Goal: Information Seeking & Learning: Learn about a topic

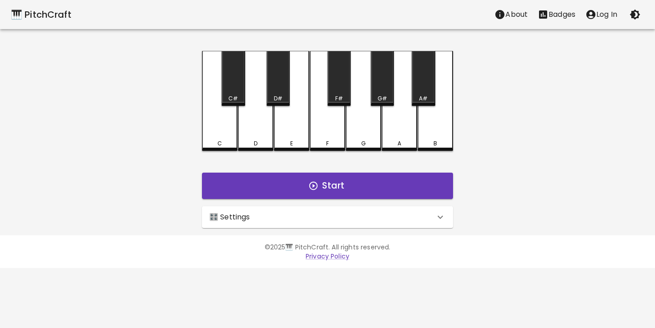
click at [265, 212] on div "🎛️ Settings" at bounding box center [322, 217] width 226 height 11
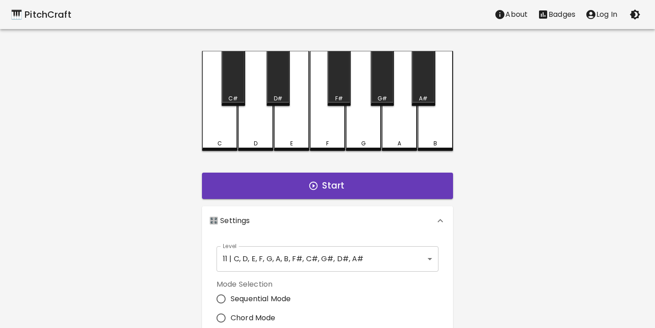
click at [128, 198] on div "🎹 PitchCraft About Badges Log In C C# D D# E F F# G G# A A# B Start 🎛️ Settings…" at bounding box center [327, 255] width 655 height 511
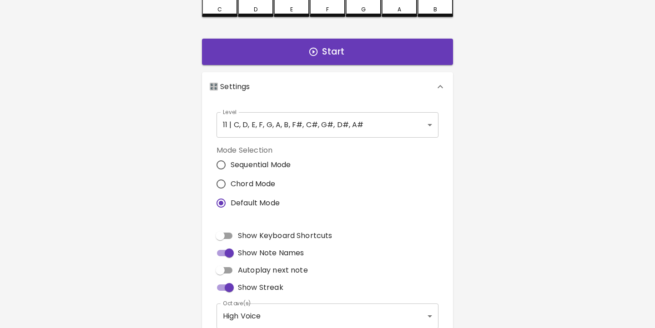
scroll to position [137, 0]
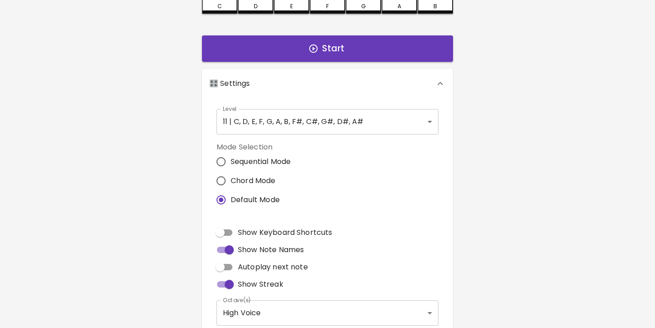
click at [223, 177] on input "Chord Mode" at bounding box center [221, 181] width 19 height 19
radio input "true"
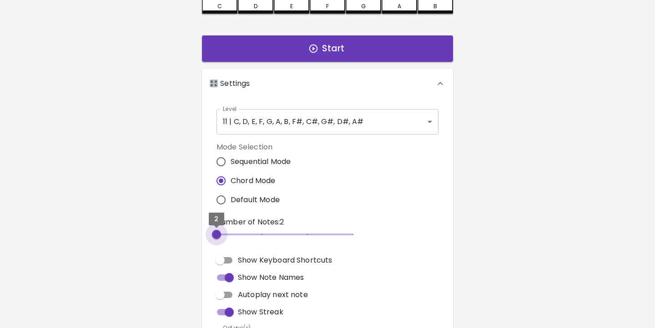
click at [221, 236] on span "2" at bounding box center [216, 234] width 9 height 9
click at [148, 213] on div "🎹 PitchCraft About Badges Log In C C# D D# E F F# G G# A A# B Start 🎛️ Settings…" at bounding box center [327, 132] width 655 height 539
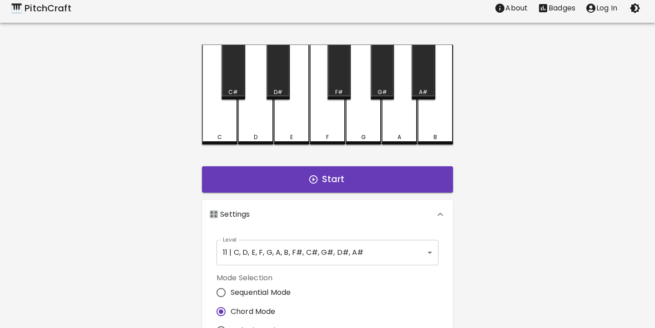
scroll to position [3, 0]
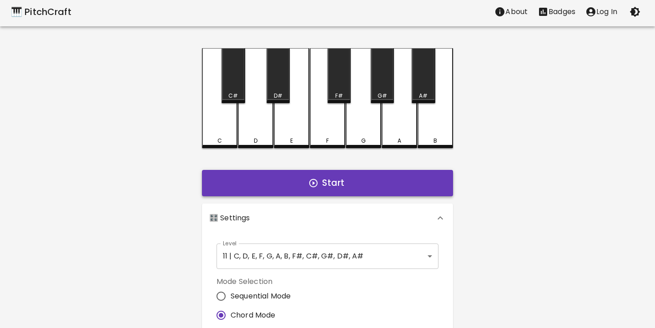
click at [339, 184] on button "Start" at bounding box center [327, 183] width 251 height 26
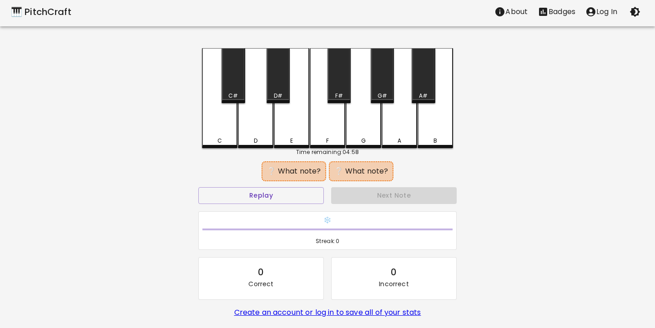
click at [331, 145] on div "F" at bounding box center [327, 98] width 35 height 100
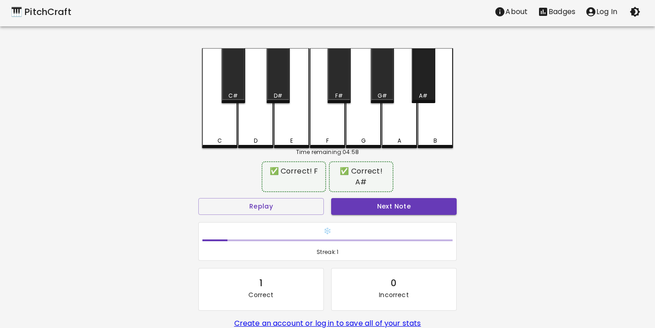
click at [420, 92] on div "A#" at bounding box center [423, 96] width 9 height 8
click at [412, 198] on button "Next Note" at bounding box center [394, 206] width 126 height 17
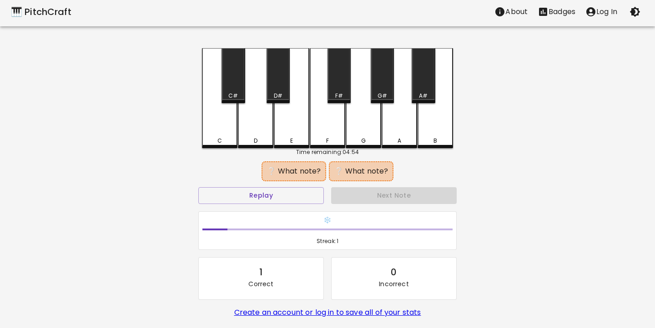
click at [277, 84] on div "D#" at bounding box center [278, 75] width 23 height 55
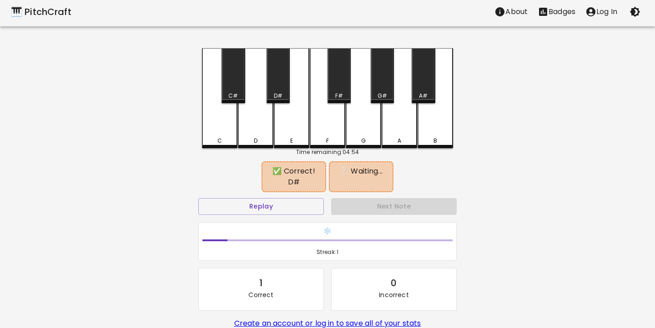
click at [286, 129] on div "E" at bounding box center [291, 98] width 35 height 100
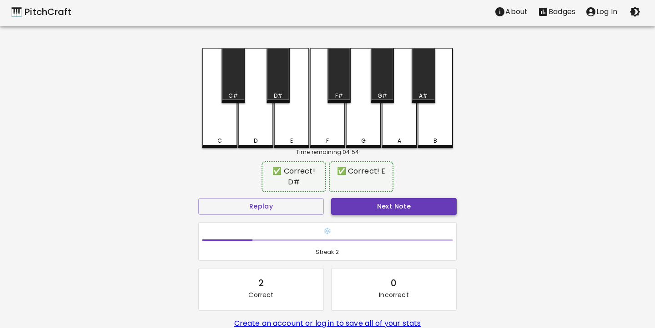
click at [418, 200] on button "Next Note" at bounding box center [394, 206] width 126 height 17
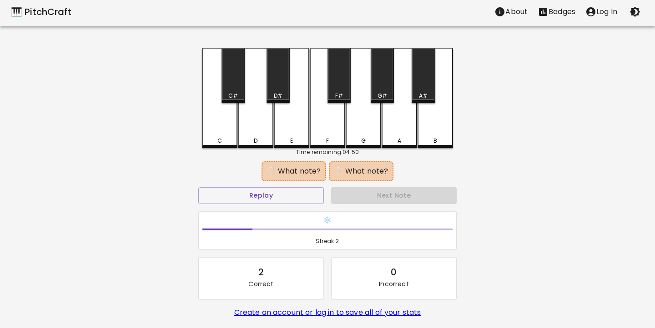
click at [234, 88] on div "C#" at bounding box center [233, 75] width 23 height 55
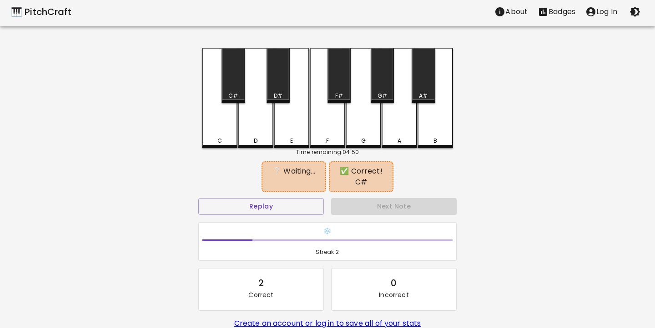
click at [316, 130] on div "F" at bounding box center [327, 98] width 35 height 100
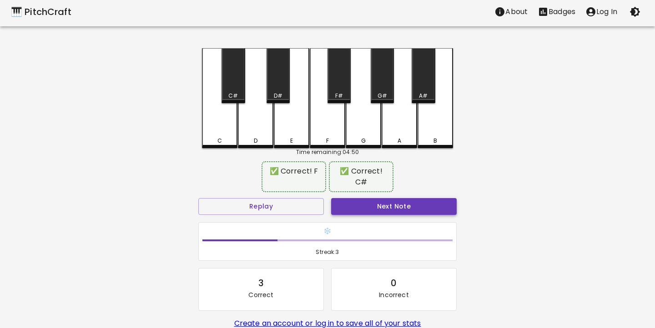
click at [388, 206] on button "Next Note" at bounding box center [394, 206] width 126 height 17
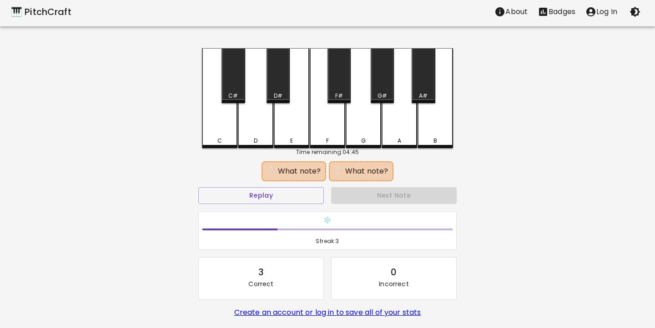
click at [326, 135] on div "F" at bounding box center [327, 98] width 35 height 100
click at [341, 76] on div "F#" at bounding box center [339, 75] width 23 height 55
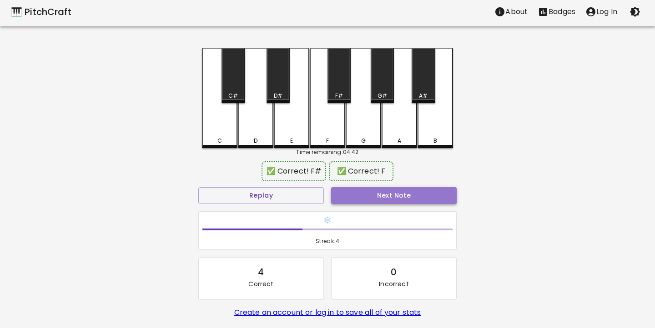
click at [411, 198] on button "Next Note" at bounding box center [394, 195] width 126 height 17
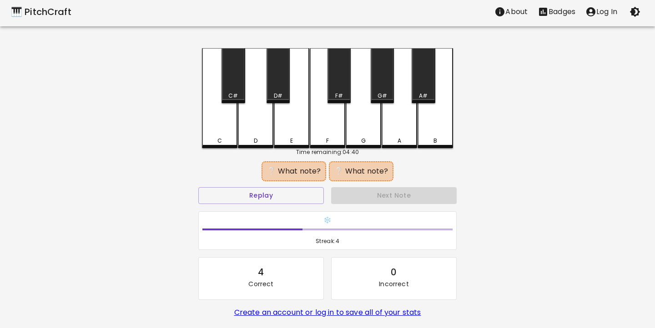
click at [293, 141] on div "E" at bounding box center [291, 141] width 3 height 8
click at [338, 86] on div "F#" at bounding box center [339, 75] width 23 height 55
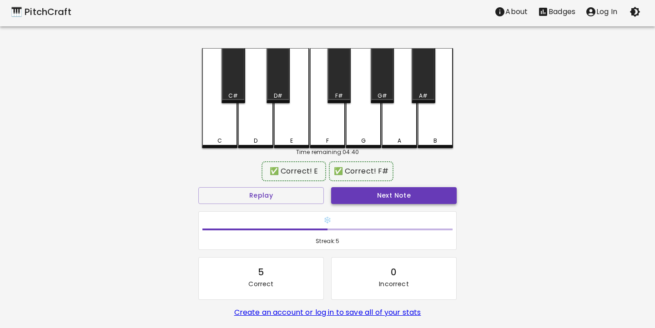
click at [412, 191] on button "Next Note" at bounding box center [394, 195] width 126 height 17
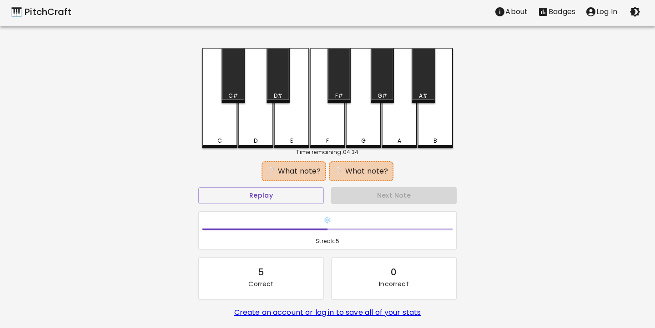
click at [221, 142] on div "C" at bounding box center [219, 141] width 5 height 8
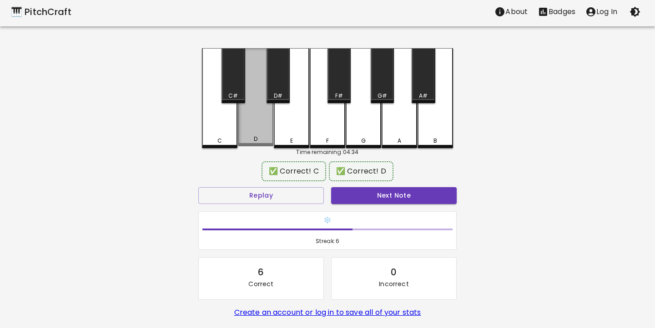
click at [259, 141] on div "D" at bounding box center [256, 139] width 34 height 8
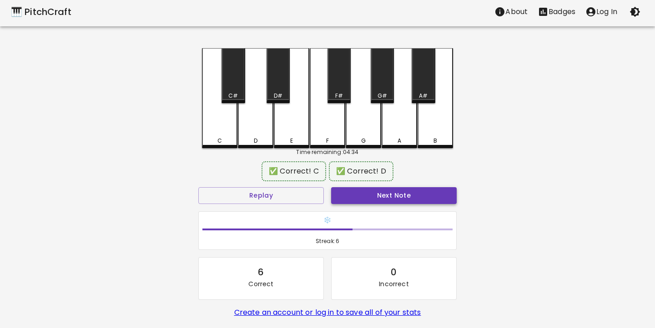
click at [400, 196] on button "Next Note" at bounding box center [394, 195] width 126 height 17
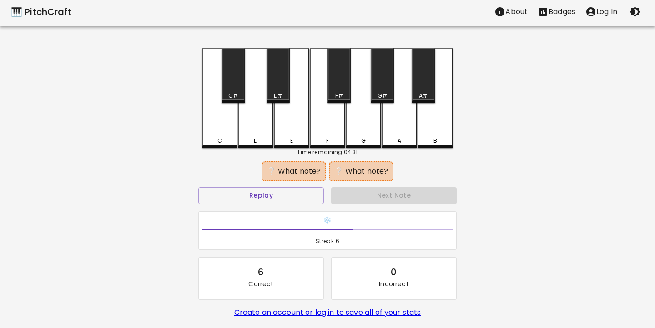
click at [406, 141] on div "A" at bounding box center [400, 141] width 34 height 8
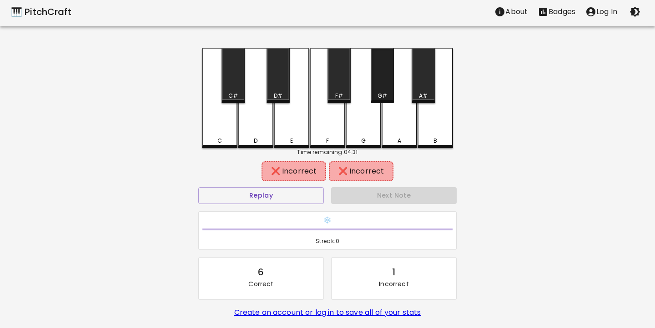
click at [387, 90] on div "G#" at bounding box center [382, 75] width 23 height 55
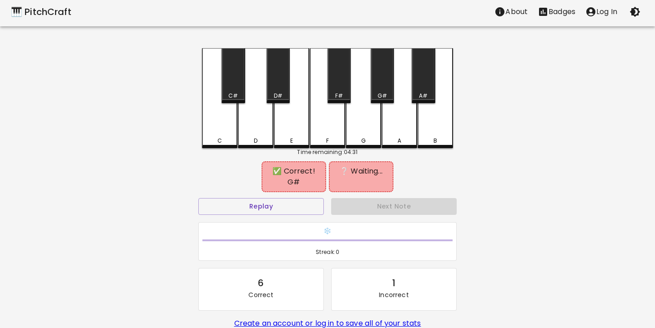
click at [425, 90] on div "A#" at bounding box center [423, 75] width 23 height 55
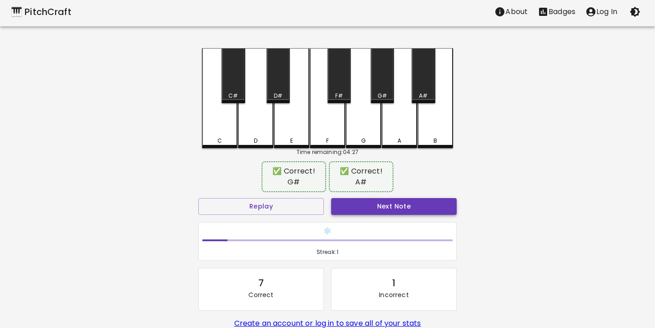
click at [427, 204] on button "Next Note" at bounding box center [394, 206] width 126 height 17
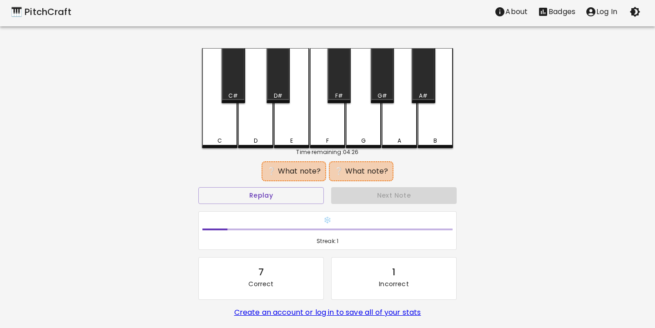
click at [232, 82] on div "C#" at bounding box center [233, 75] width 23 height 55
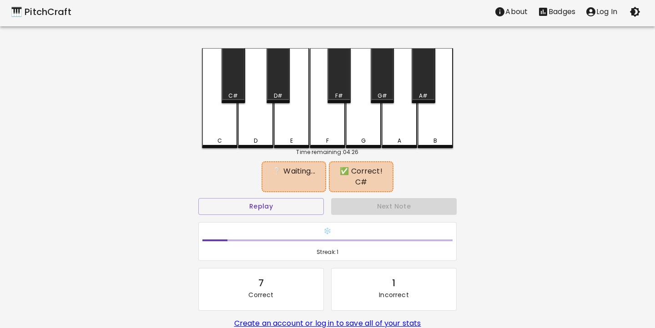
click at [337, 87] on div "F#" at bounding box center [339, 75] width 23 height 55
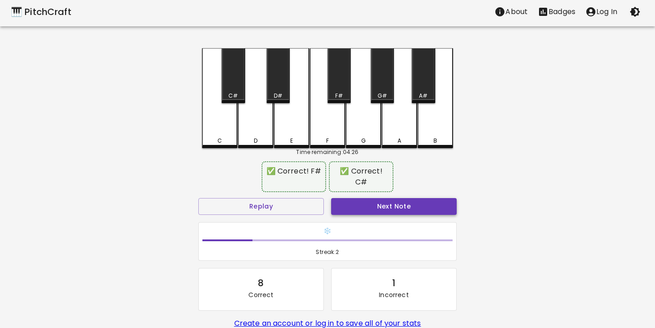
click at [410, 207] on button "Next Note" at bounding box center [394, 206] width 126 height 17
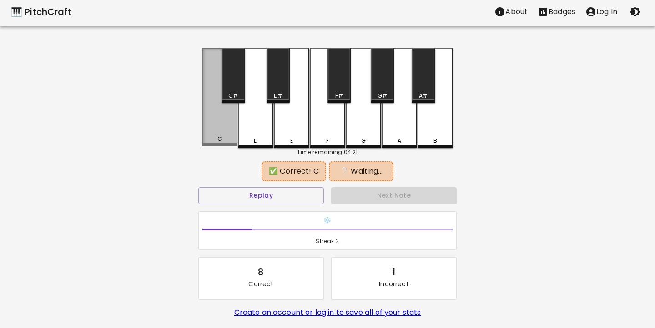
click at [215, 141] on div "C" at bounding box center [220, 139] width 34 height 8
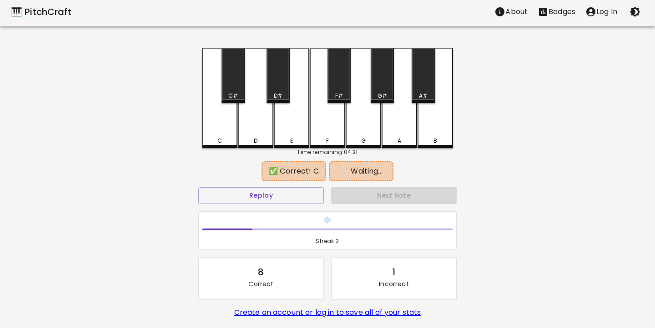
click at [341, 86] on div "F#" at bounding box center [339, 75] width 23 height 55
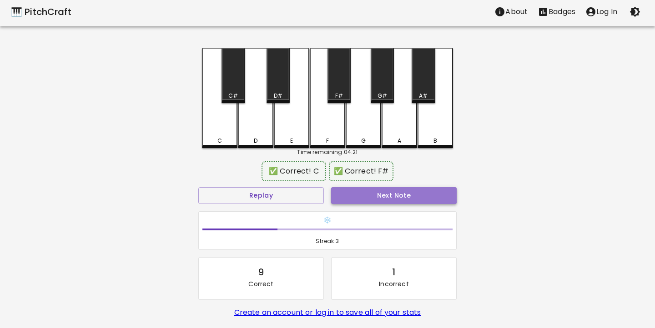
click at [400, 198] on button "Next Note" at bounding box center [394, 195] width 126 height 17
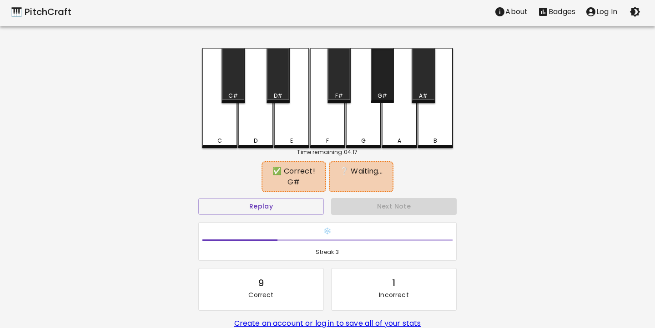
click at [381, 76] on div "G#" at bounding box center [382, 75] width 23 height 55
click at [419, 79] on div "A#" at bounding box center [423, 75] width 23 height 55
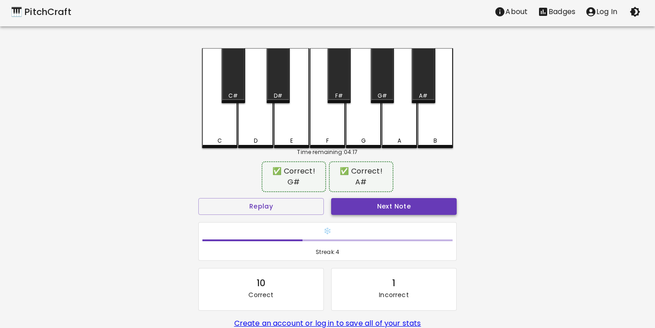
click at [413, 203] on button "Next Note" at bounding box center [394, 206] width 126 height 17
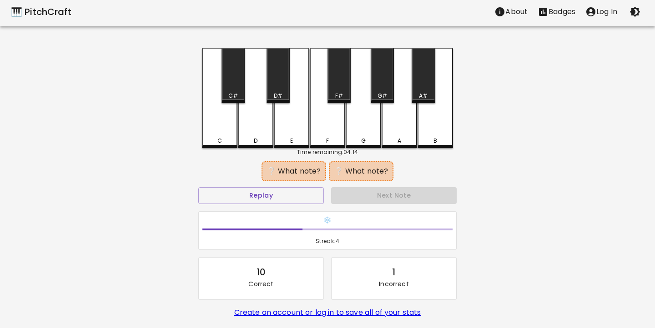
click at [232, 91] on div "C#" at bounding box center [233, 75] width 23 height 55
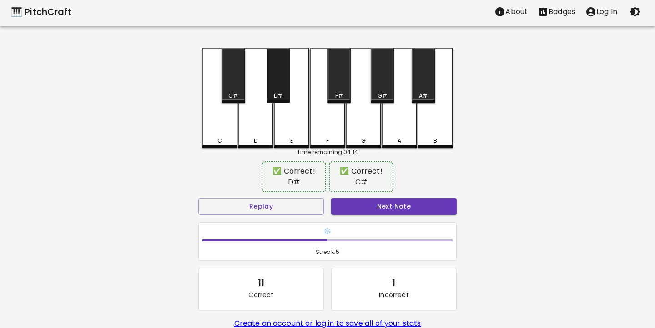
click at [283, 91] on div "D#" at bounding box center [278, 75] width 23 height 55
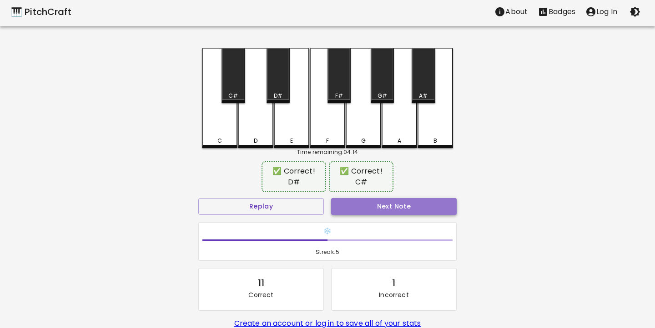
click at [399, 211] on button "Next Note" at bounding box center [394, 206] width 126 height 17
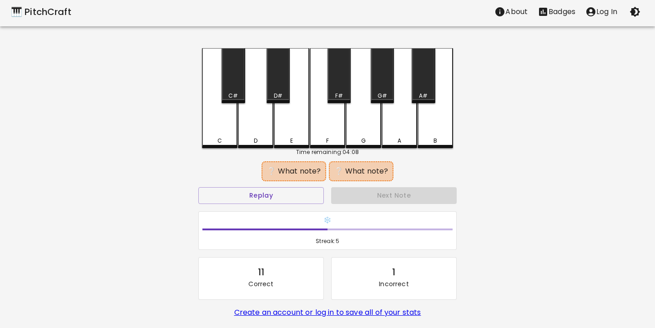
click at [333, 132] on div "F" at bounding box center [327, 98] width 35 height 100
click at [379, 86] on div "G#" at bounding box center [382, 75] width 23 height 55
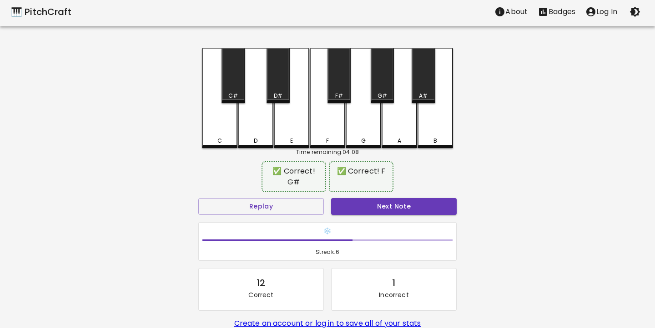
click at [132, 262] on div "🎹 PitchCraft About Badges Log In C C# D D# E F F# G G# A A# B Time remaining: 0…" at bounding box center [327, 183] width 655 height 373
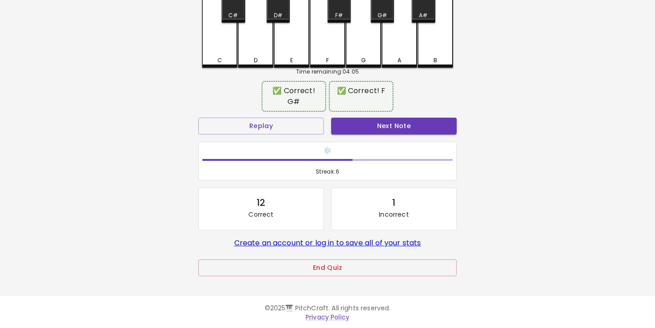
scroll to position [83, 0]
click at [252, 273] on button "End Quiz" at bounding box center [327, 268] width 258 height 17
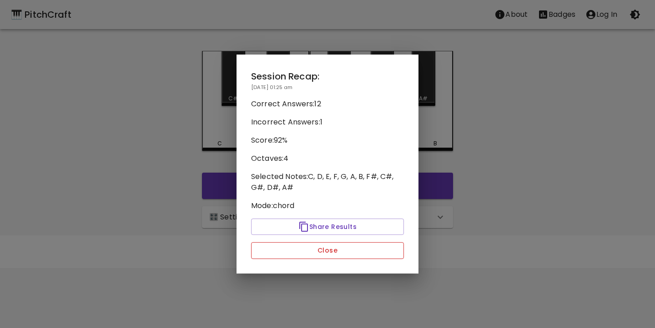
click at [287, 247] on button "Close" at bounding box center [327, 250] width 153 height 17
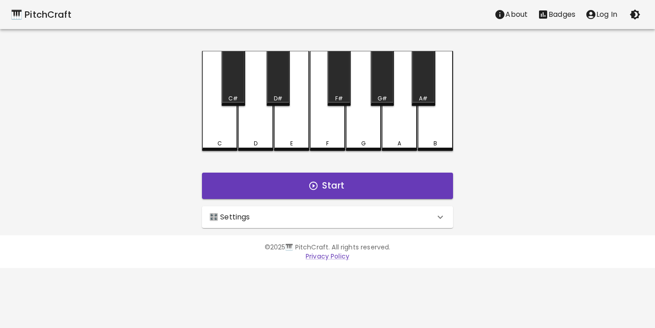
click at [345, 222] on div "🎛️ Settings" at bounding box center [322, 217] width 226 height 11
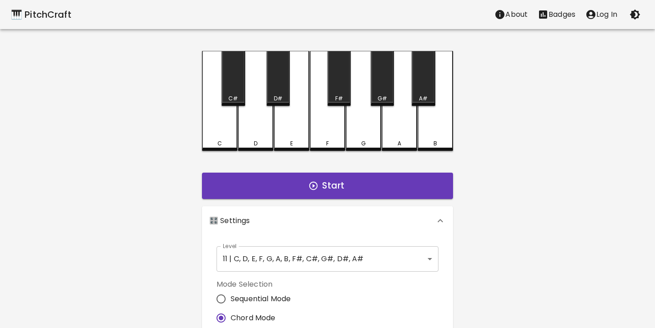
click at [160, 234] on div "🎹 PitchCraft About Badges Log In C C# D D# E F F# G G# A A# B Start 🎛️ Settings…" at bounding box center [327, 269] width 655 height 539
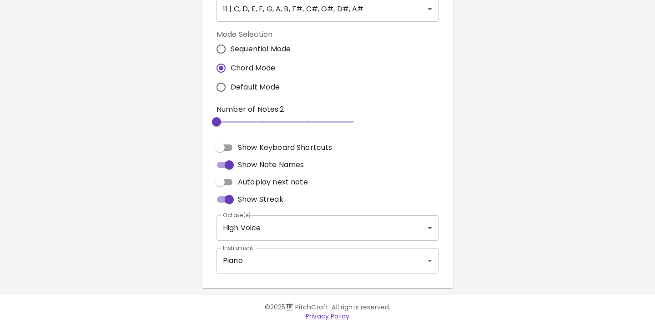
scroll to position [250, 0]
click at [244, 267] on body "🎹 PitchCraft About Badges Log In C C# D D# E F F# G G# A A# B Start 🎛️ Settings…" at bounding box center [327, 39] width 655 height 579
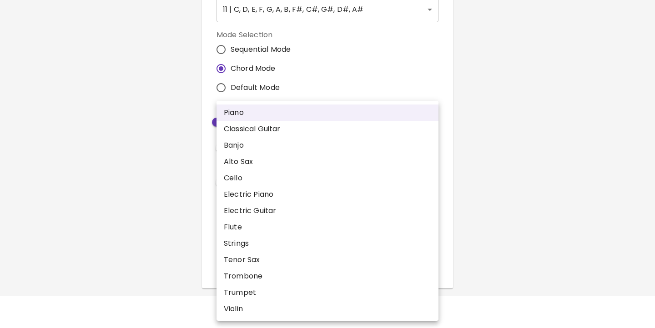
click at [238, 303] on li "Violin" at bounding box center [328, 309] width 222 height 16
type input "violin"
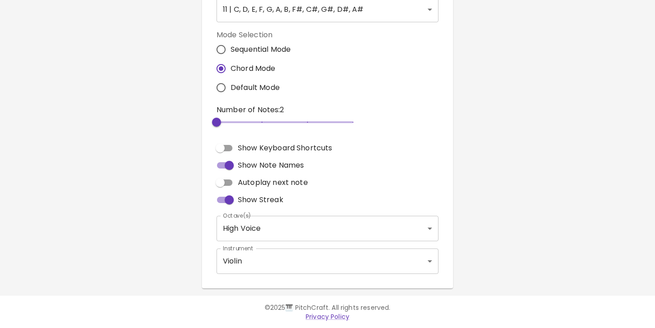
click at [182, 271] on div "🎹 PitchCraft About Badges Log In C C# D D# E F F# G G# A A# B Start 🎛️ Settings…" at bounding box center [327, 19] width 655 height 539
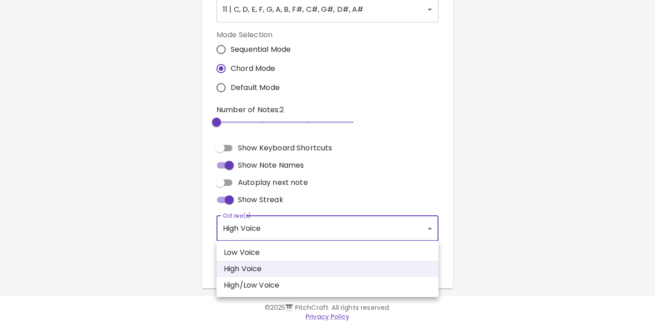
click at [273, 222] on body "🎹 PitchCraft About Badges Log In C C# D D# E F F# G G# A A# B Start 🎛️ Settings…" at bounding box center [327, 39] width 655 height 579
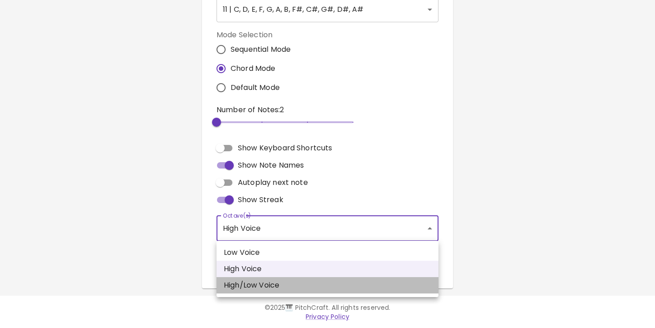
click at [255, 289] on li "High/Low Voice" at bounding box center [328, 286] width 222 height 16
type input "3,4"
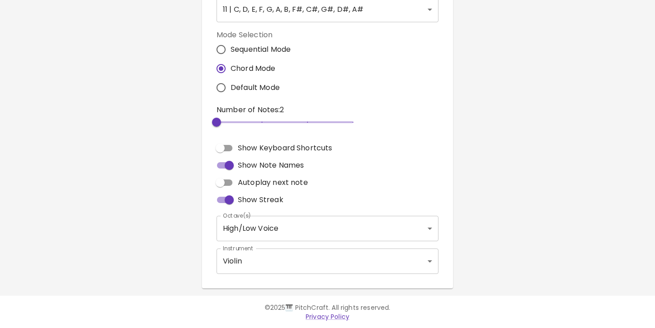
click at [169, 247] on div "🎹 PitchCraft About Badges Log In C C# D D# E F F# G G# A A# B Start 🎛️ Settings…" at bounding box center [327, 19] width 655 height 539
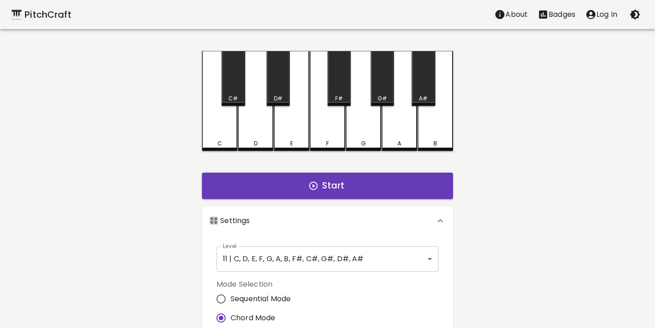
scroll to position [0, 0]
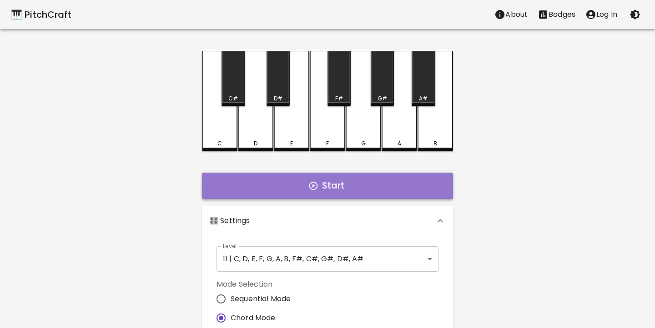
click at [338, 180] on button "Start" at bounding box center [327, 186] width 251 height 26
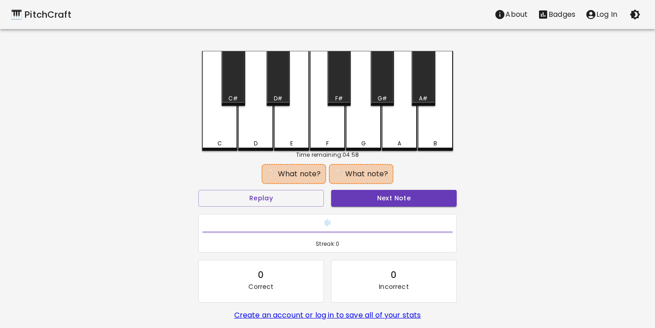
click at [213, 139] on div "C" at bounding box center [219, 101] width 35 height 100
click at [321, 136] on div "F" at bounding box center [327, 101] width 35 height 100
click at [388, 201] on button "Next Note" at bounding box center [394, 198] width 126 height 17
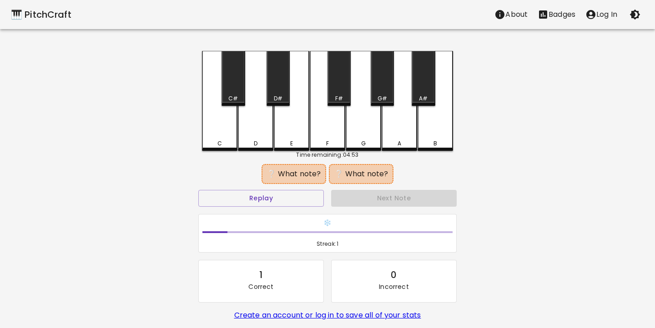
click at [287, 146] on div "E" at bounding box center [291, 101] width 35 height 100
click at [337, 101] on div "F#" at bounding box center [339, 99] width 8 height 8
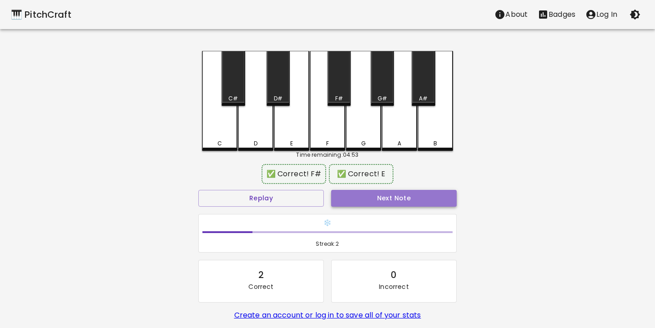
click at [393, 197] on button "Next Note" at bounding box center [394, 198] width 126 height 17
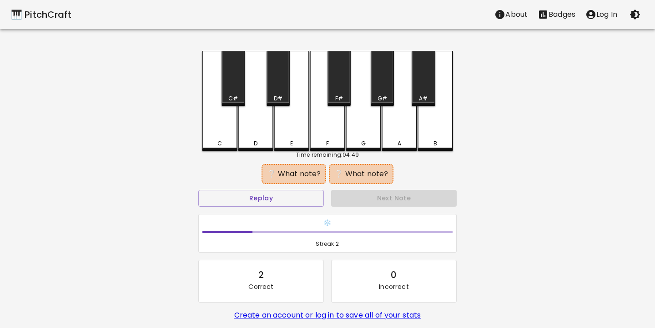
click at [236, 86] on div "C#" at bounding box center [233, 78] width 23 height 55
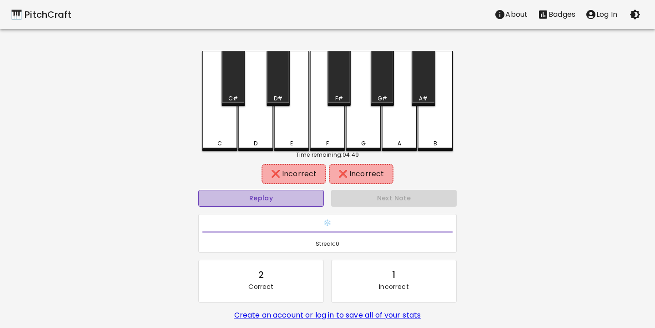
click at [291, 200] on button "Replay" at bounding box center [261, 198] width 126 height 17
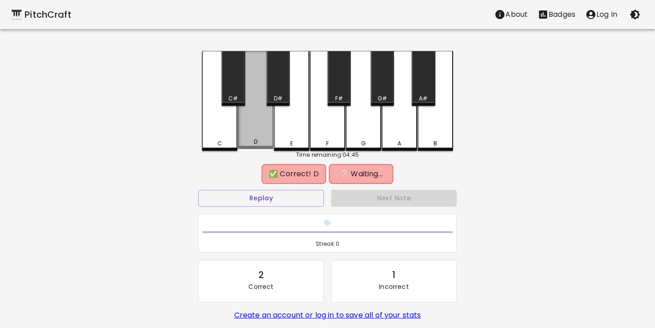
click at [256, 141] on div "D" at bounding box center [256, 142] width 4 height 8
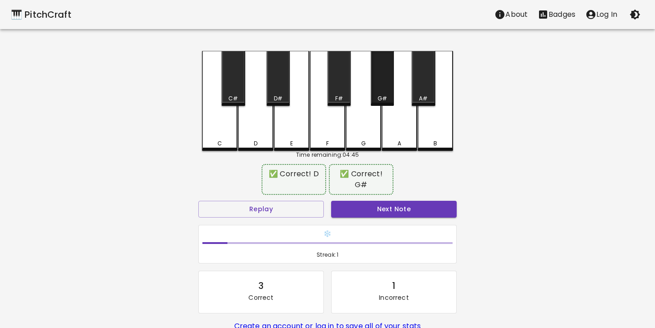
click at [381, 91] on div "G#" at bounding box center [382, 78] width 23 height 55
click at [407, 213] on button "Next Note" at bounding box center [394, 209] width 126 height 17
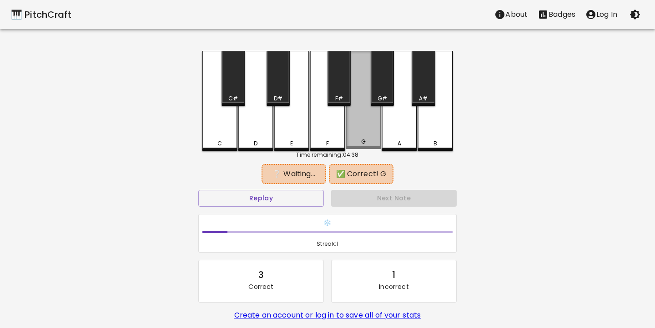
click at [362, 143] on div "G" at bounding box center [363, 142] width 5 height 8
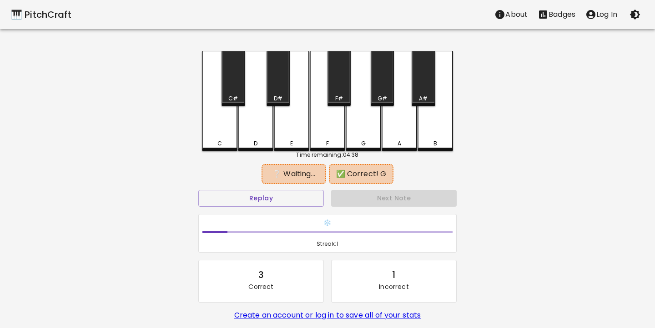
click at [395, 143] on div "A" at bounding box center [400, 144] width 34 height 8
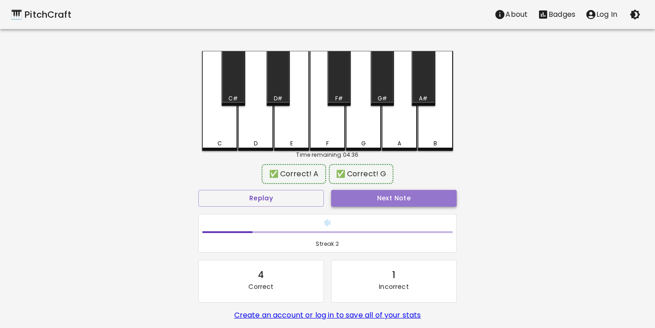
click at [416, 200] on button "Next Note" at bounding box center [394, 198] width 126 height 17
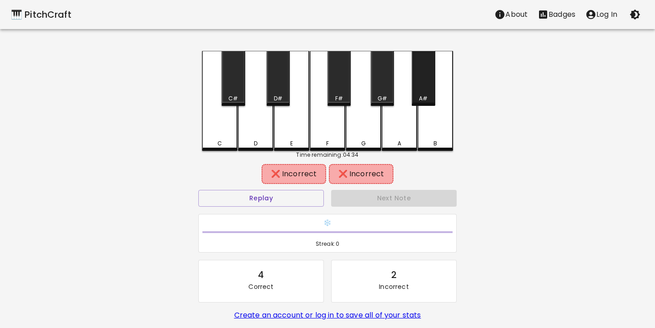
click at [427, 84] on div "A#" at bounding box center [423, 78] width 23 height 55
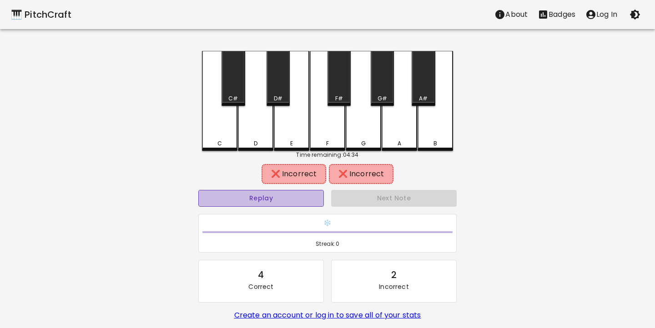
click at [257, 196] on button "Replay" at bounding box center [261, 198] width 126 height 17
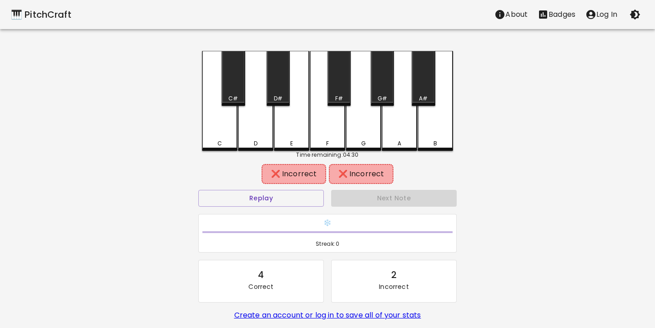
click at [222, 145] on div "C" at bounding box center [220, 144] width 34 height 8
click at [438, 146] on div "B" at bounding box center [436, 144] width 34 height 8
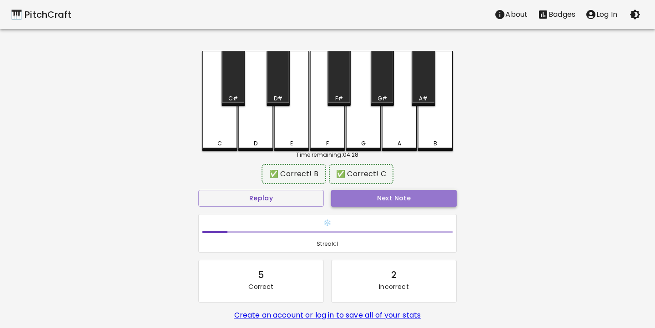
click at [408, 203] on button "Next Note" at bounding box center [394, 198] width 126 height 17
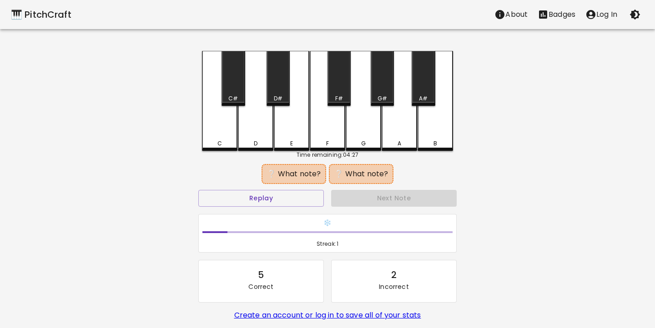
click at [219, 123] on div "C" at bounding box center [219, 101] width 35 height 100
click at [363, 130] on div "G" at bounding box center [363, 101] width 35 height 100
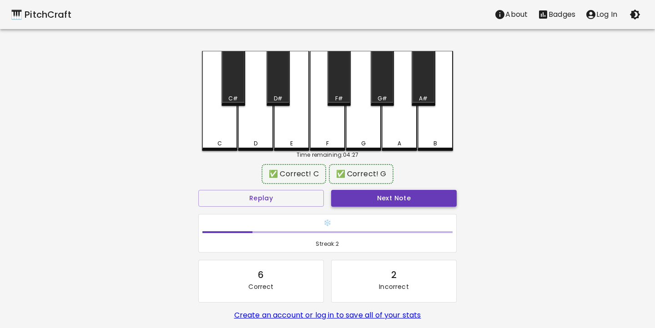
click at [419, 197] on button "Next Note" at bounding box center [394, 198] width 126 height 17
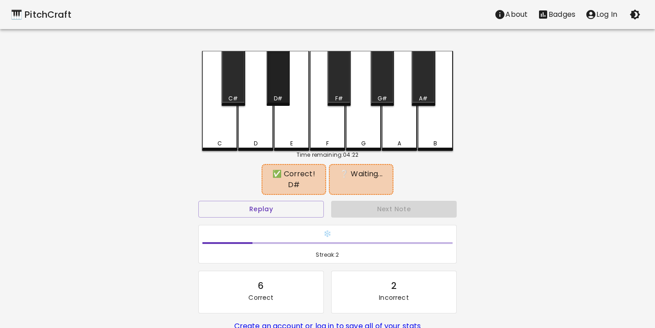
click at [279, 91] on div "D#" at bounding box center [278, 78] width 23 height 55
click at [286, 131] on div "E" at bounding box center [291, 101] width 35 height 100
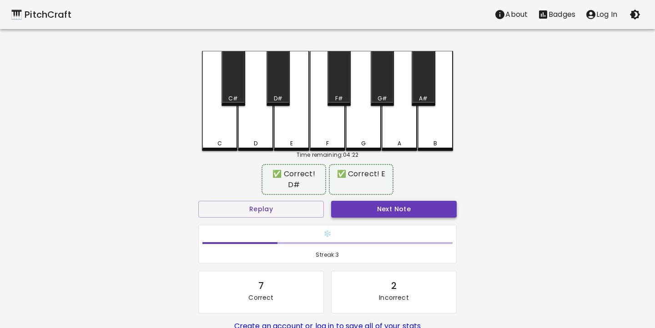
click at [378, 201] on button "Next Note" at bounding box center [394, 209] width 126 height 17
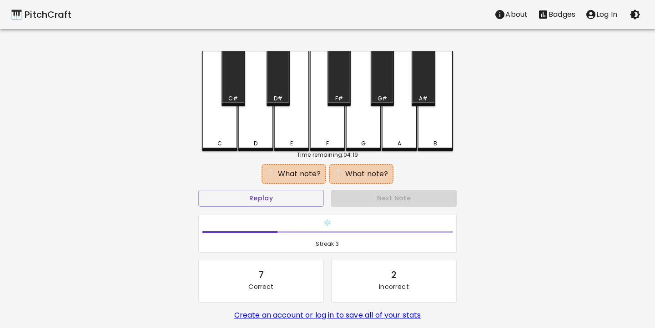
click at [233, 91] on div "C#" at bounding box center [233, 78] width 23 height 55
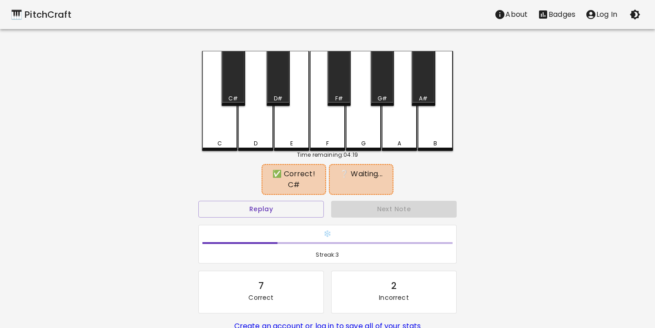
click at [381, 91] on div "G#" at bounding box center [382, 78] width 23 height 55
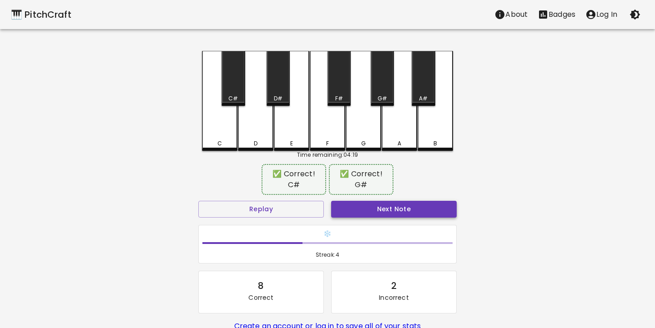
click at [408, 211] on button "Next Note" at bounding box center [394, 209] width 126 height 17
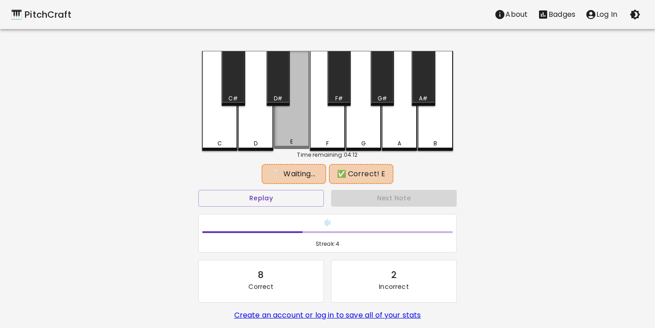
click at [294, 144] on div "E" at bounding box center [292, 142] width 34 height 8
click at [369, 144] on div "G" at bounding box center [364, 144] width 34 height 8
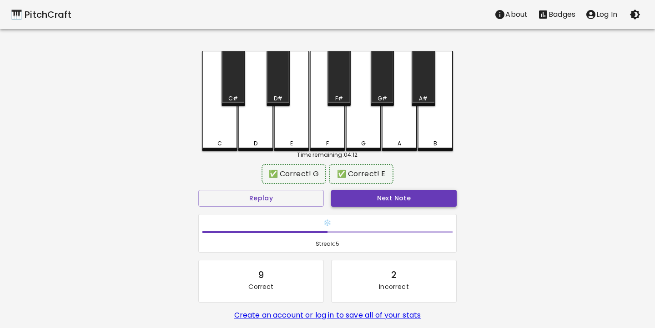
click at [401, 203] on button "Next Note" at bounding box center [394, 198] width 126 height 17
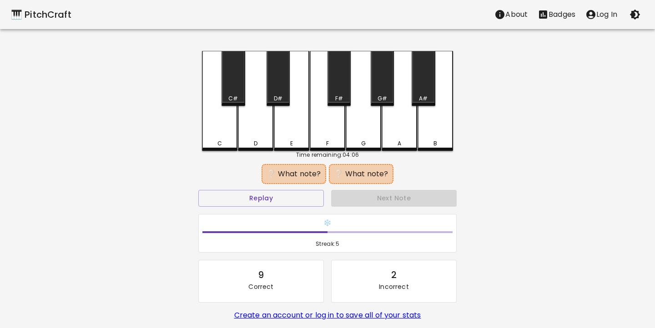
click at [219, 146] on div "C" at bounding box center [219, 144] width 5 height 8
click at [334, 91] on div "F#" at bounding box center [339, 78] width 23 height 55
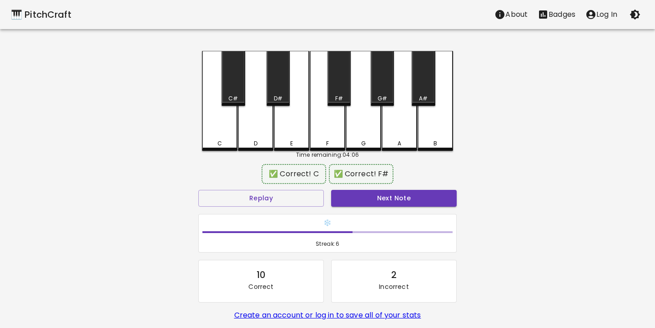
click at [531, 213] on div "🎹 PitchCraft About Badges Log In C C# D D# E F F# G G# A A# B Time remaining: 0…" at bounding box center [327, 181] width 655 height 362
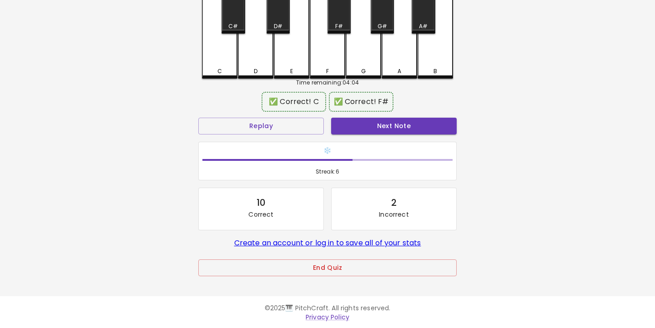
scroll to position [72, 0]
click at [408, 268] on button "End Quiz" at bounding box center [327, 268] width 258 height 17
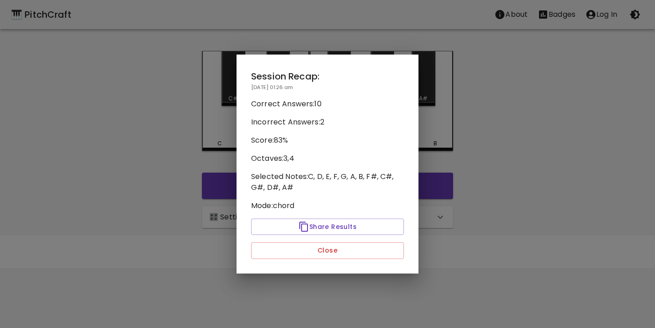
scroll to position [0, 0]
click at [351, 255] on button "Close" at bounding box center [327, 250] width 153 height 17
